Goal: Communication & Community: Answer question/provide support

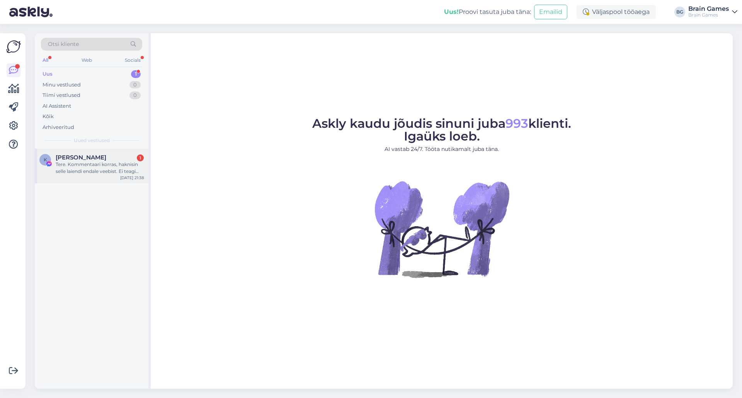
click at [95, 166] on div "Tere. Kommentaari korras, haknisin selle laiendi endale veebist. Ei teagi nüüd …" at bounding box center [100, 168] width 88 height 14
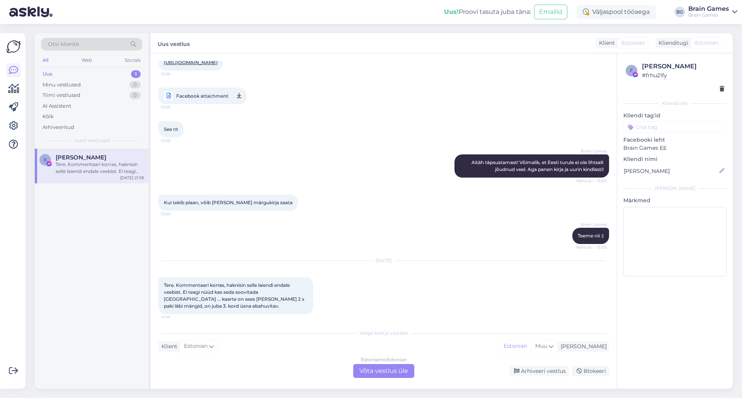
scroll to position [239, 0]
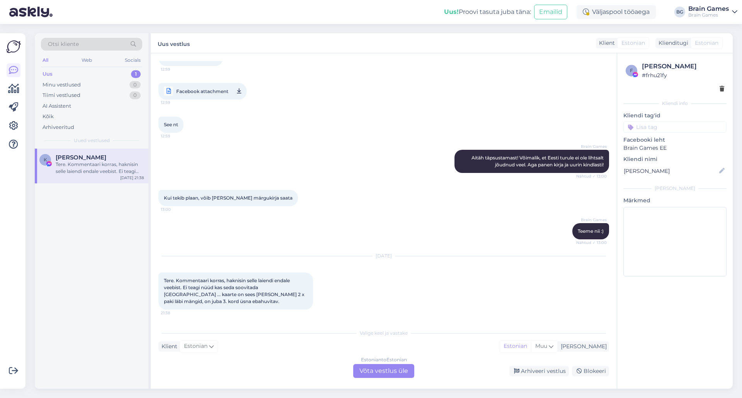
click at [383, 374] on div "Estonian to Estonian Võta vestlus üle" at bounding box center [383, 371] width 61 height 14
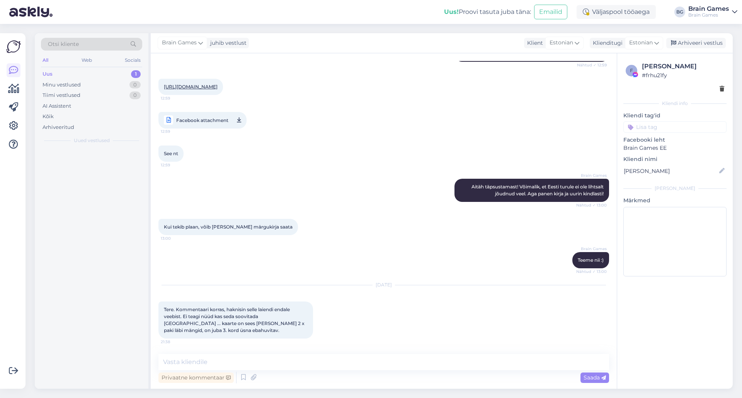
scroll to position [210, 0]
click at [379, 368] on textarea at bounding box center [383, 362] width 450 height 16
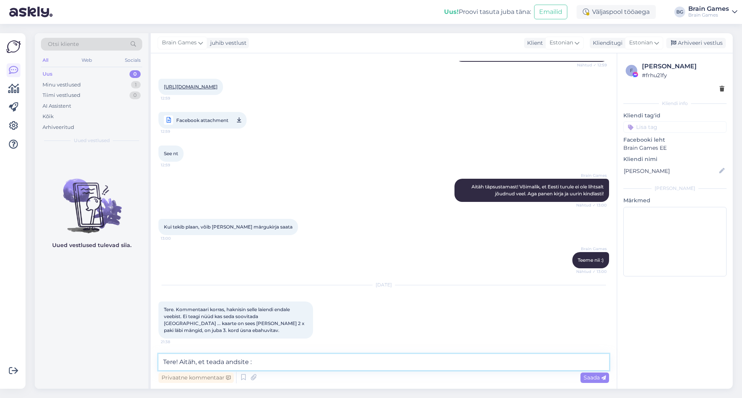
type textarea "Tere! Aitäh, et teada andsite :)"
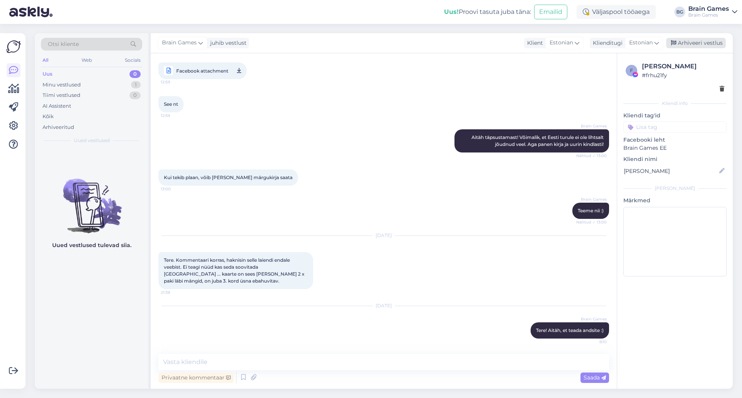
click at [698, 46] on div "Arhiveeri vestlus" at bounding box center [695, 43] width 59 height 10
